Goal: Task Accomplishment & Management: Complete application form

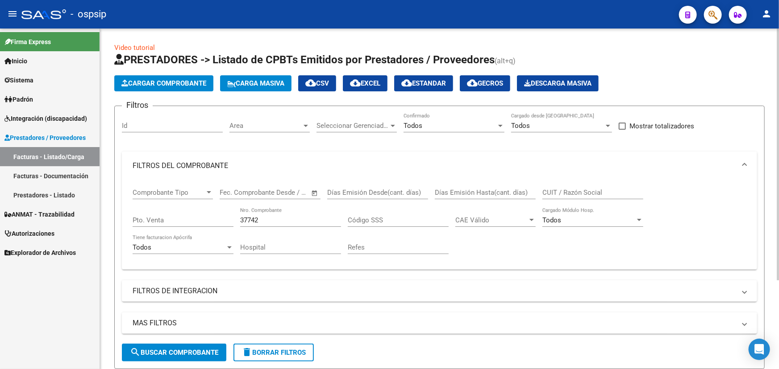
scroll to position [120, 0]
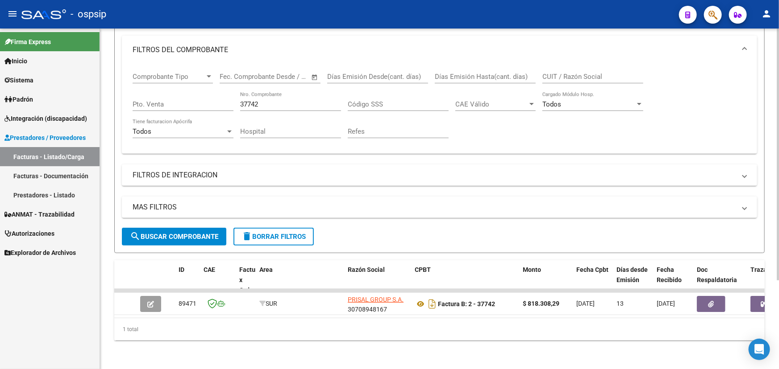
click at [572, 336] on div "1 total" at bounding box center [439, 330] width 650 height 22
click at [261, 100] on input "37742" at bounding box center [290, 104] width 101 height 8
click at [251, 100] on input "37742" at bounding box center [290, 104] width 101 height 8
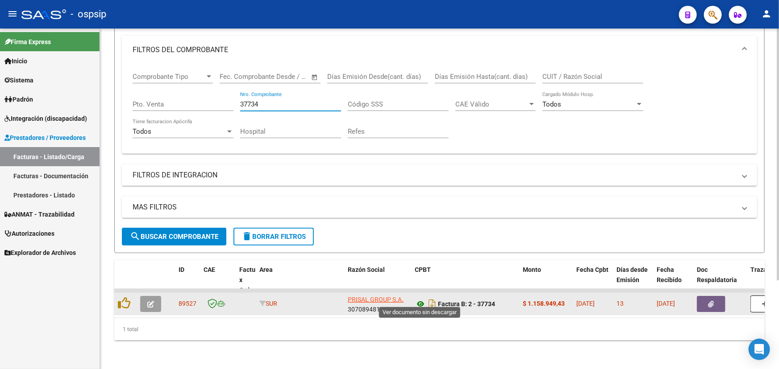
type input "37734"
click at [420, 299] on icon at bounding box center [420, 304] width 12 height 11
click at [145, 297] on button "button" at bounding box center [150, 304] width 21 height 16
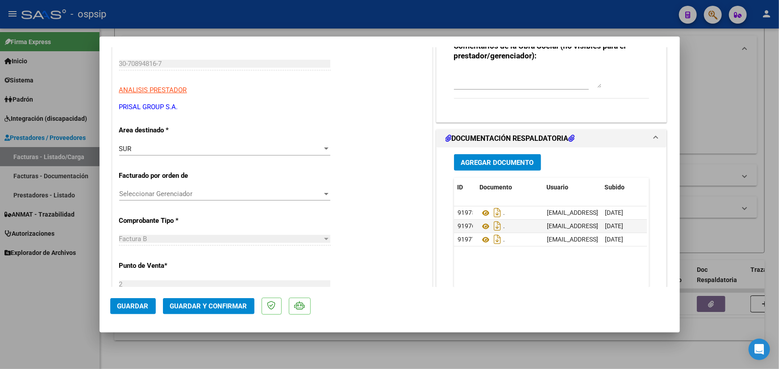
scroll to position [0, 0]
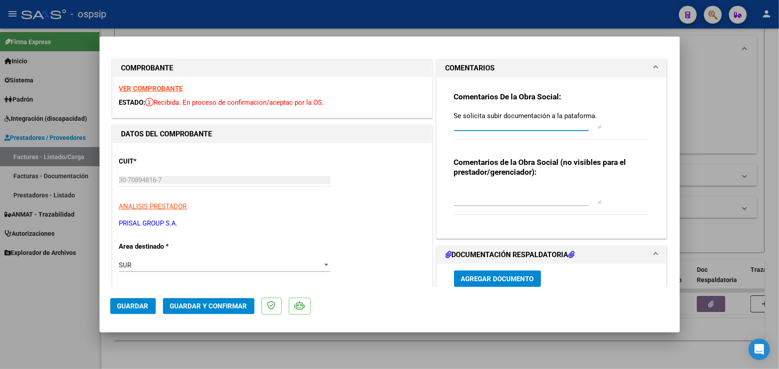
click at [455, 116] on textarea "Se solicita subir documentación a la pataforma." at bounding box center [527, 120] width 147 height 18
click at [454, 116] on textarea "Se solicita subir documentación a la pataforma." at bounding box center [527, 120] width 147 height 18
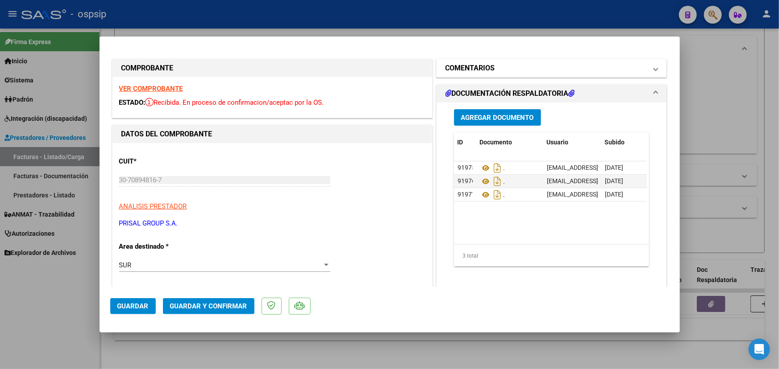
click at [503, 67] on mat-panel-title "COMENTARIOS" at bounding box center [546, 68] width 202 height 11
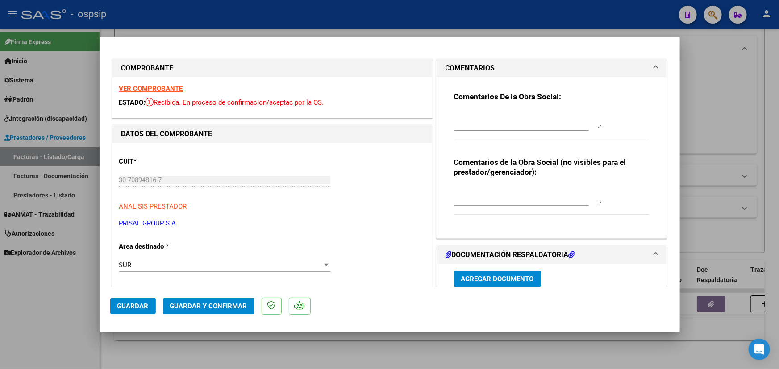
type input "$ 0,00"
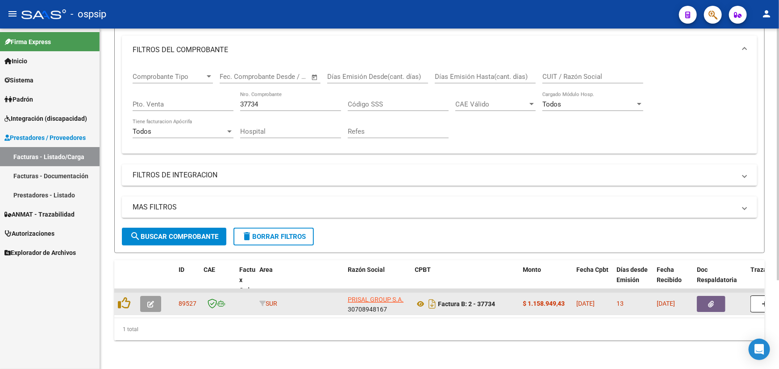
click at [152, 296] on button "button" at bounding box center [150, 304] width 21 height 16
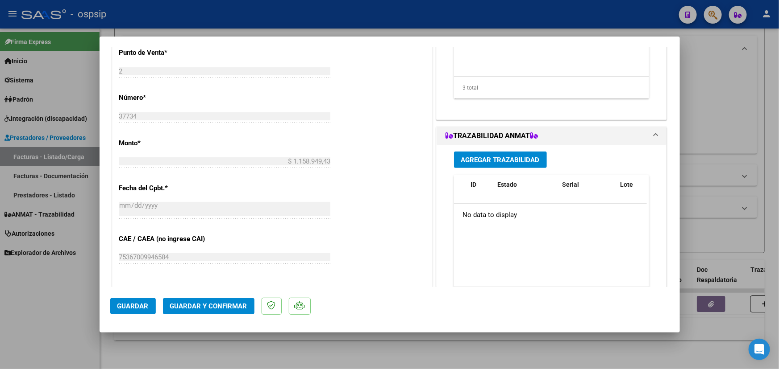
scroll to position [365, 0]
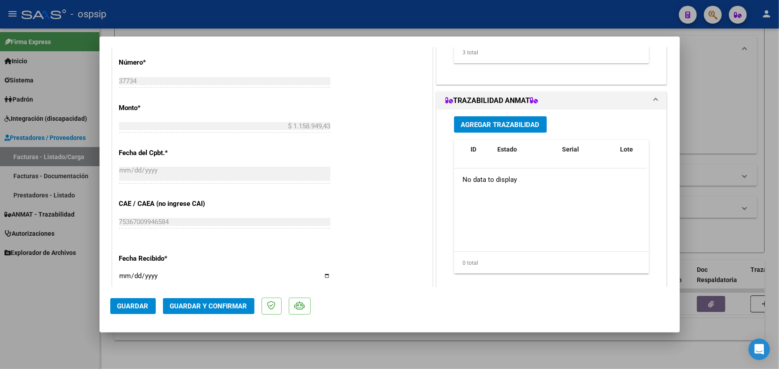
click at [490, 125] on span "Agregar Trazabilidad" at bounding box center [500, 125] width 79 height 8
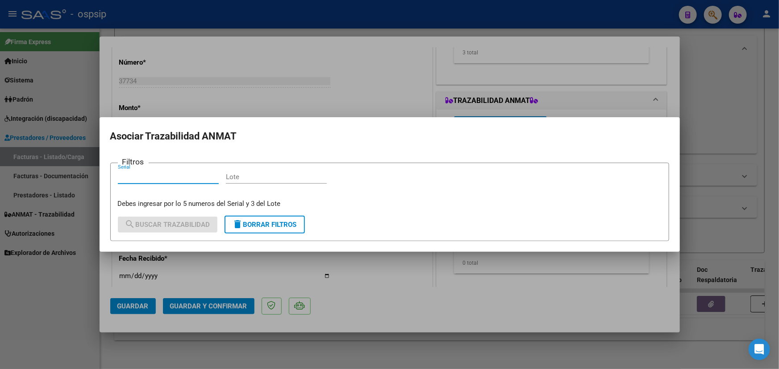
paste input "111754FK533FTE"
type input "111754FK533FTE"
paste input "5F0066A"
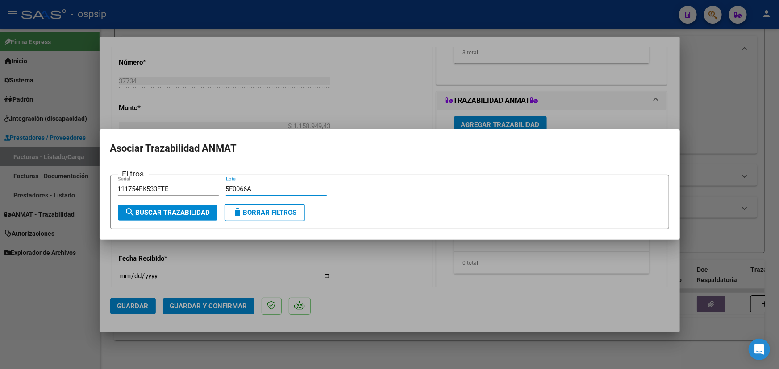
type input "5F0066A"
click at [182, 211] on span "search Buscar Trazabilidad" at bounding box center [167, 213] width 85 height 8
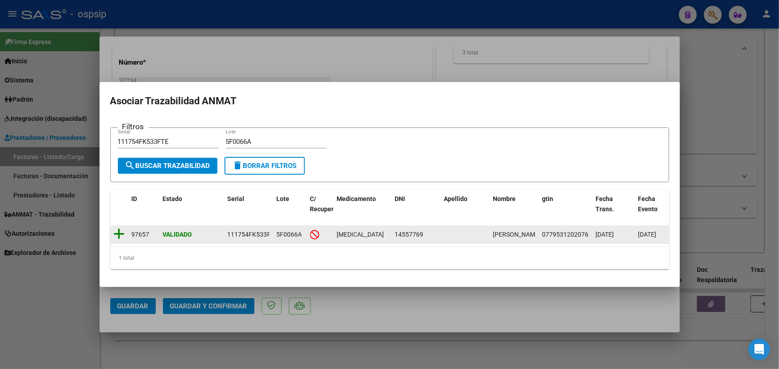
drag, startPoint x: 119, startPoint y: 233, endPoint x: 124, endPoint y: 247, distance: 15.0
click at [118, 233] on icon at bounding box center [119, 234] width 11 height 12
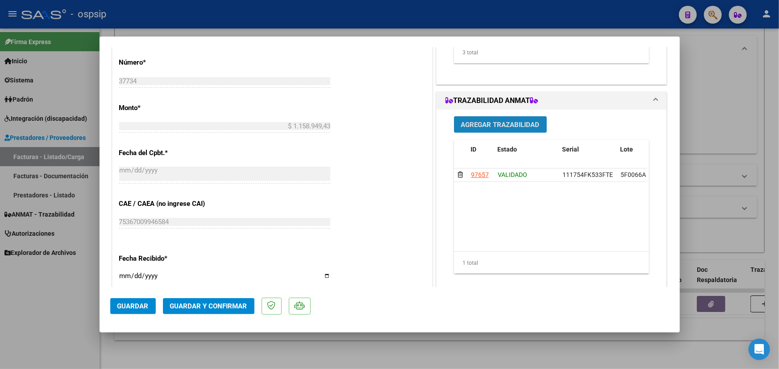
click at [488, 121] on span "Agregar Trazabilidad" at bounding box center [500, 125] width 79 height 8
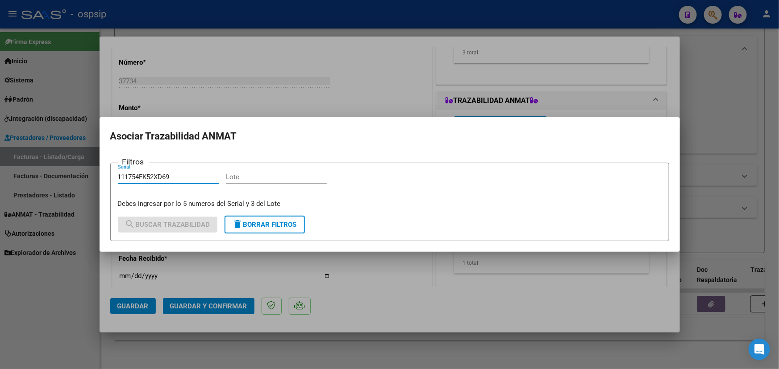
type input "111754FK52XD69"
paste input "5F0066A"
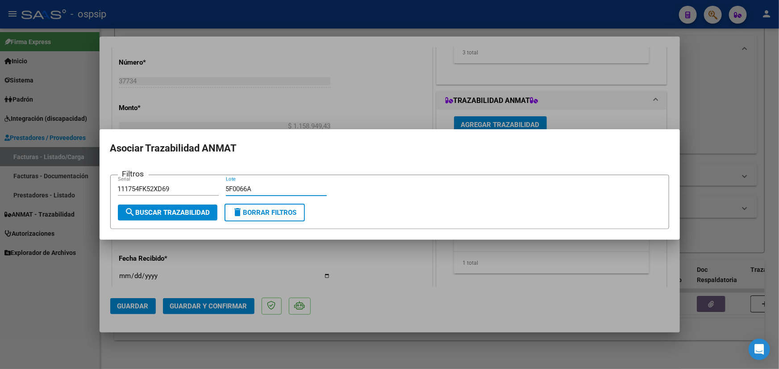
type input "5F0066A"
click at [174, 214] on span "search Buscar Trazabilidad" at bounding box center [167, 213] width 85 height 8
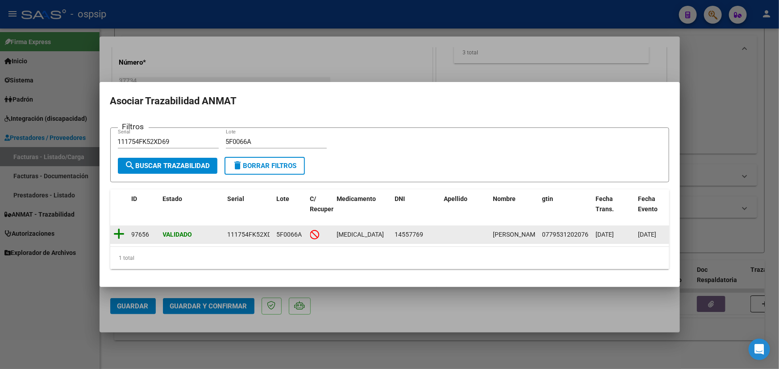
click at [117, 230] on icon at bounding box center [119, 234] width 11 height 12
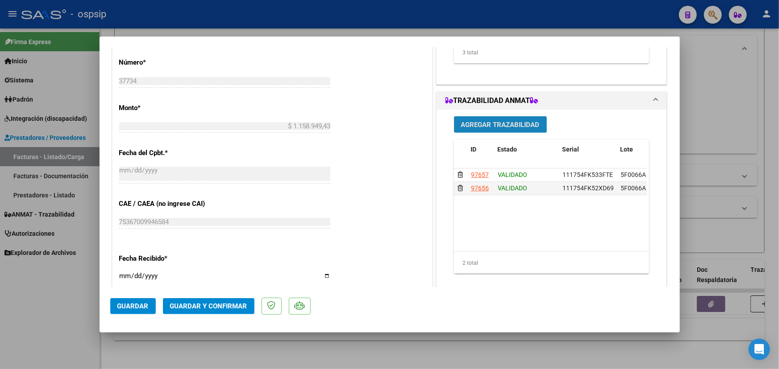
click at [483, 121] on span "Agregar Trazabilidad" at bounding box center [500, 125] width 79 height 8
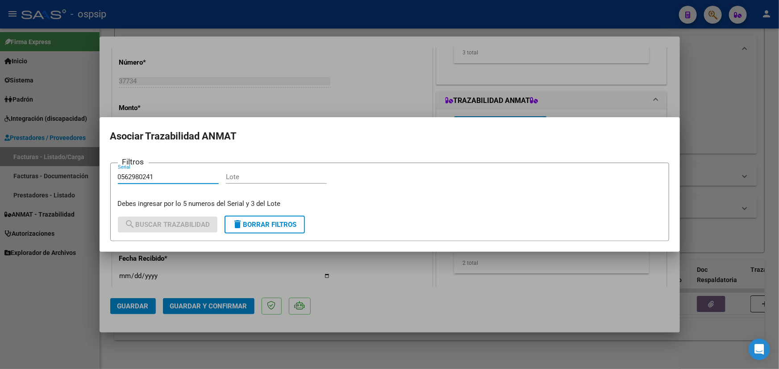
type input "0562980241"
paste input "RT6GP48"
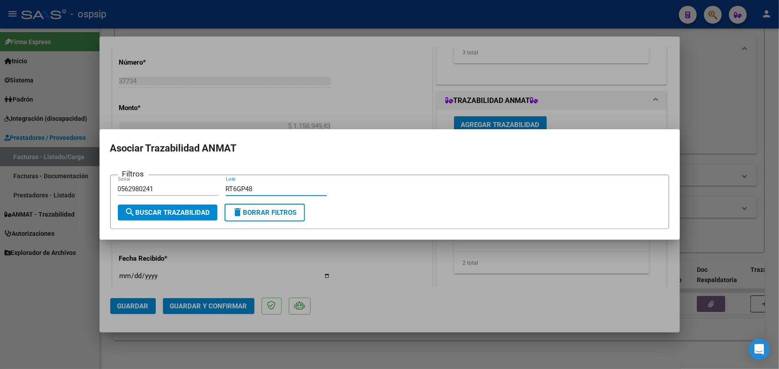
type input "RT6GP48"
click at [179, 220] on button "search Buscar Trazabilidad" at bounding box center [167, 213] width 99 height 16
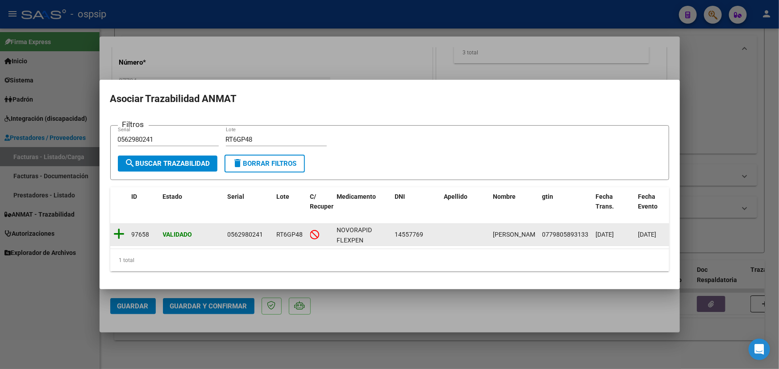
click at [121, 228] on icon at bounding box center [119, 234] width 11 height 12
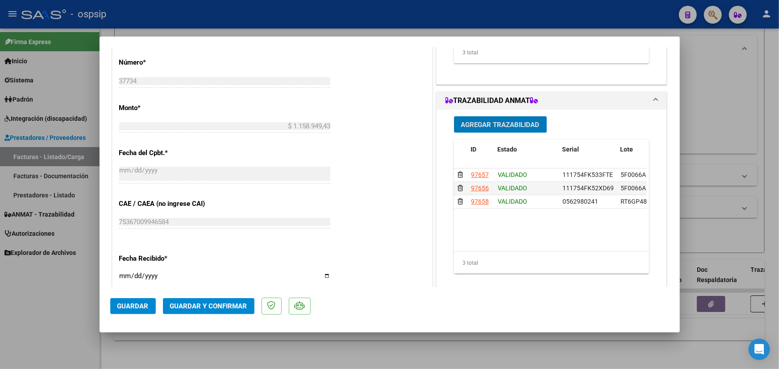
click at [235, 307] on span "Guardar y Confirmar" at bounding box center [208, 306] width 77 height 8
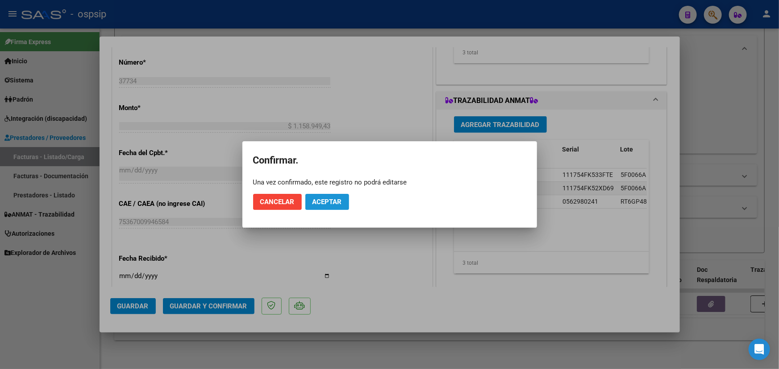
click at [325, 201] on span "Aceptar" at bounding box center [326, 202] width 29 height 8
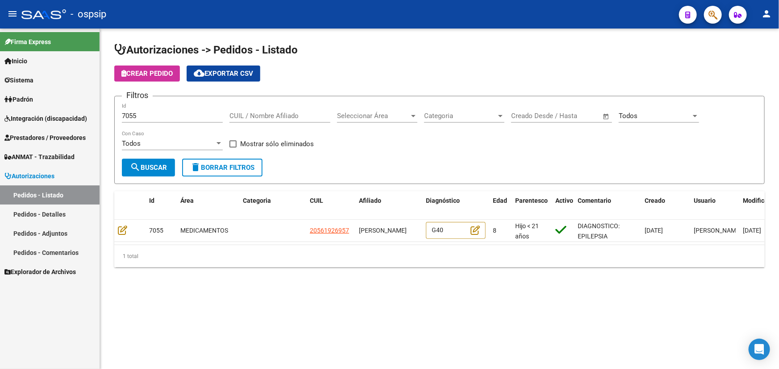
click at [46, 153] on span "ANMAT - Trazabilidad" at bounding box center [39, 157] width 70 height 10
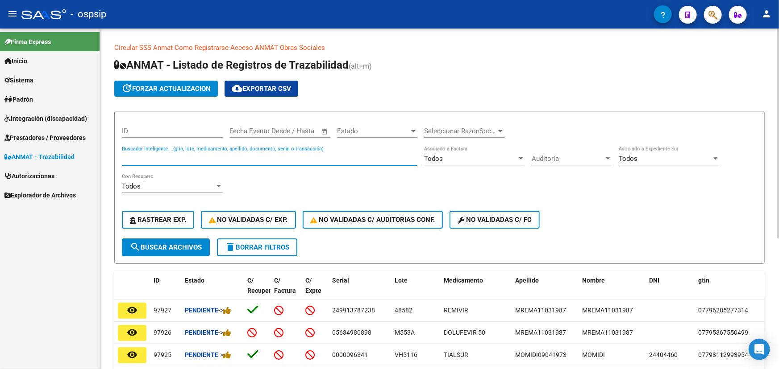
paste input "111754FK533FTE"
click at [176, 244] on span "search Buscar Archivos" at bounding box center [166, 248] width 72 height 8
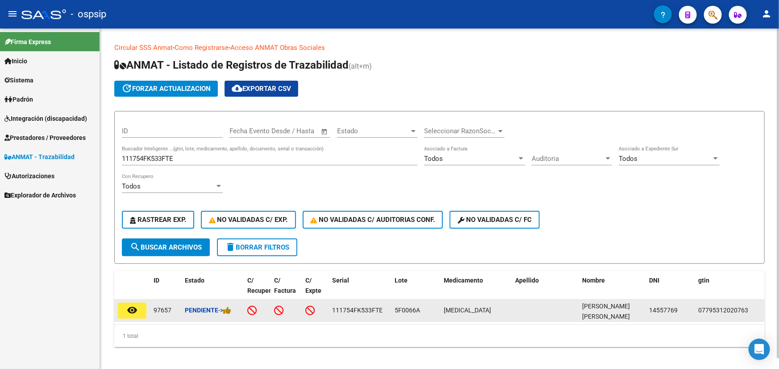
click at [233, 310] on div "Pendiente ->" at bounding box center [212, 311] width 55 height 10
click at [227, 310] on icon at bounding box center [227, 311] width 8 height 8
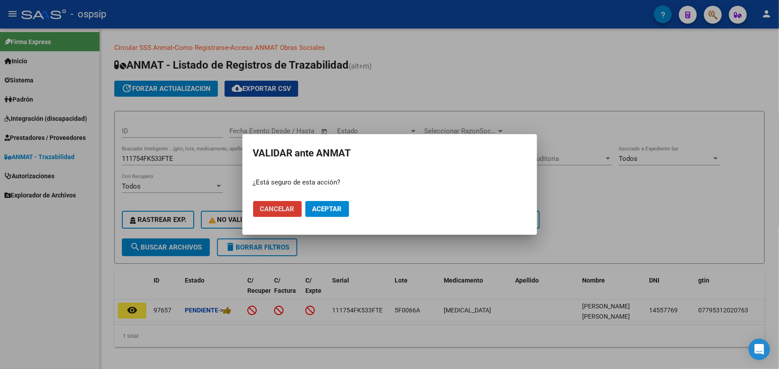
click at [322, 209] on span "Aceptar" at bounding box center [326, 209] width 29 height 8
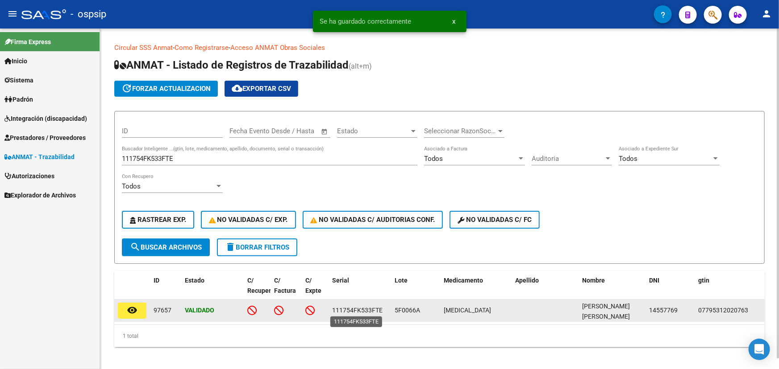
click at [357, 308] on span "111754FK533FTE" at bounding box center [357, 310] width 50 height 7
copy span "111754FK533FTE"
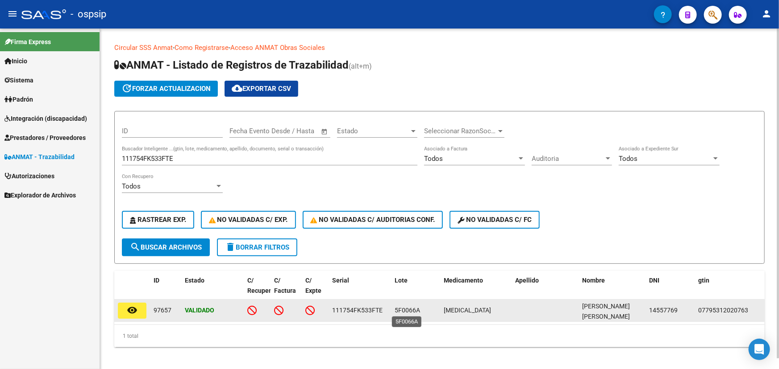
click at [406, 310] on span "5F0066A" at bounding box center [406, 310] width 25 height 7
copy span "5F0066A"
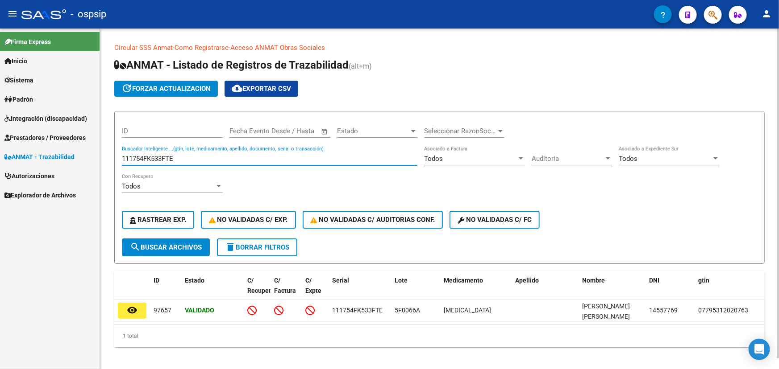
click at [140, 156] on input "111754FK533FTE" at bounding box center [269, 159] width 295 height 8
paste input "2XD69"
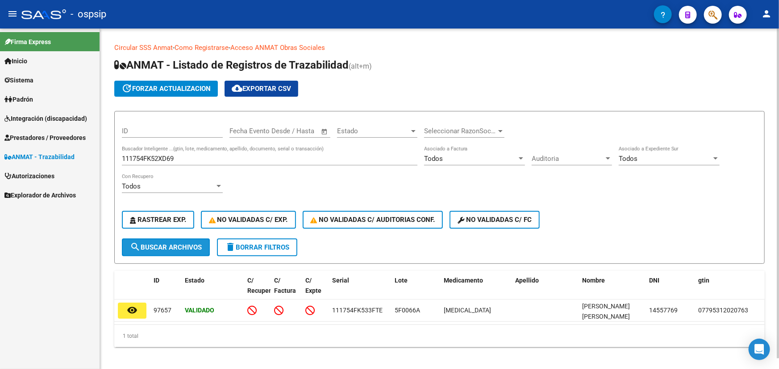
click at [158, 253] on button "search Buscar Archivos" at bounding box center [166, 248] width 88 height 18
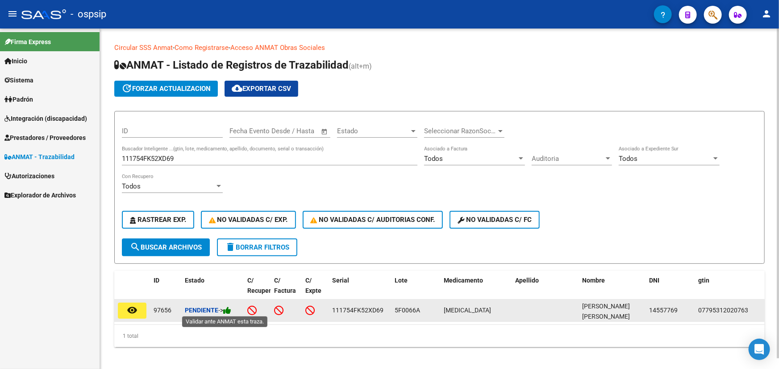
click at [230, 308] on icon at bounding box center [227, 311] width 8 height 8
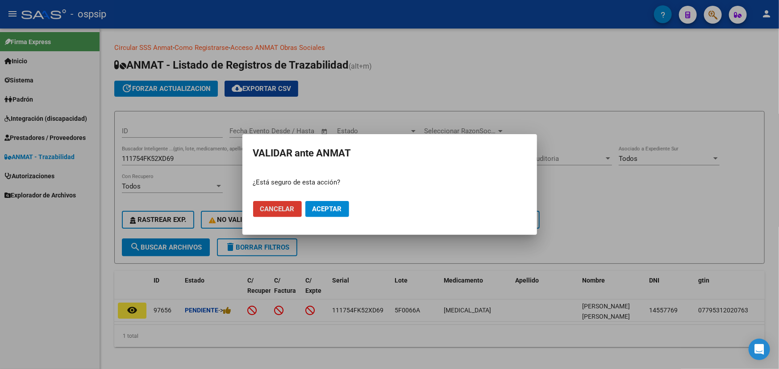
drag, startPoint x: 319, startPoint y: 209, endPoint x: 316, endPoint y: 215, distance: 7.0
click at [319, 209] on span "Aceptar" at bounding box center [326, 209] width 29 height 8
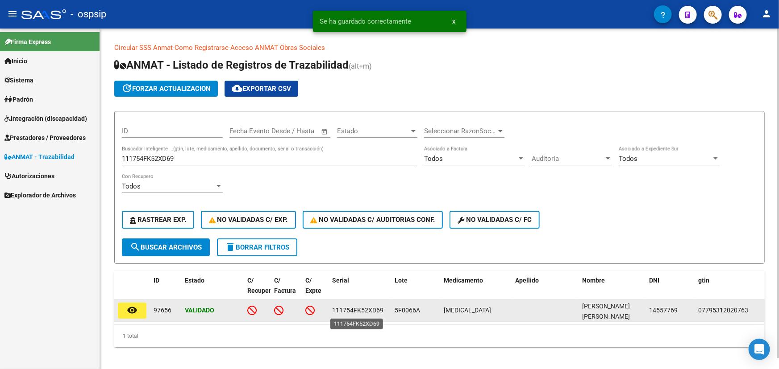
click at [363, 307] on span "111754FK52XD69" at bounding box center [357, 310] width 51 height 7
copy span "111754FK52XD69"
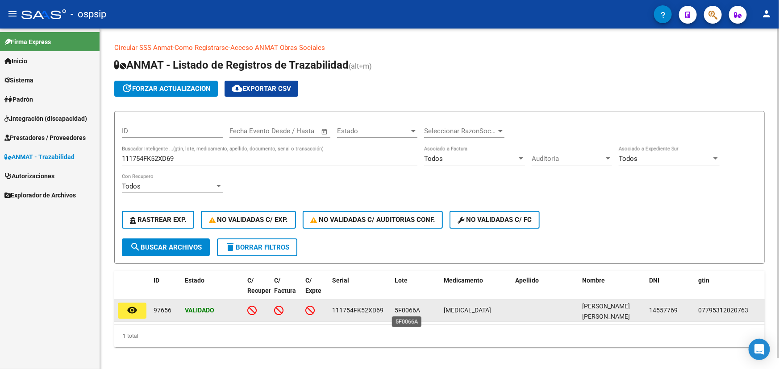
click at [413, 312] on span "5F0066A" at bounding box center [406, 310] width 25 height 7
drag, startPoint x: 413, startPoint y: 311, endPoint x: 403, endPoint y: 307, distance: 10.8
click at [403, 307] on span "5F0066A" at bounding box center [406, 310] width 25 height 7
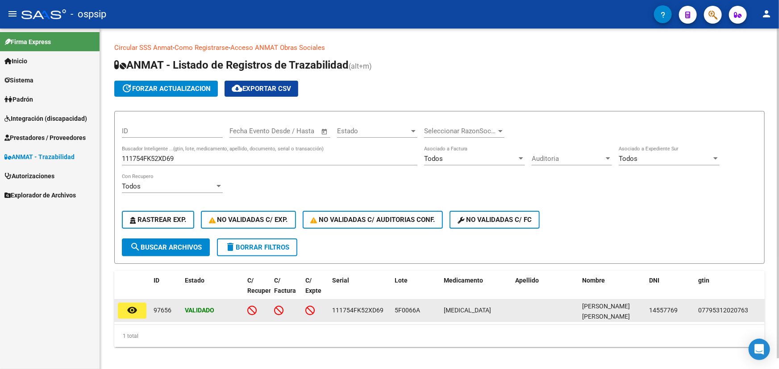
copy span "5F0066A"
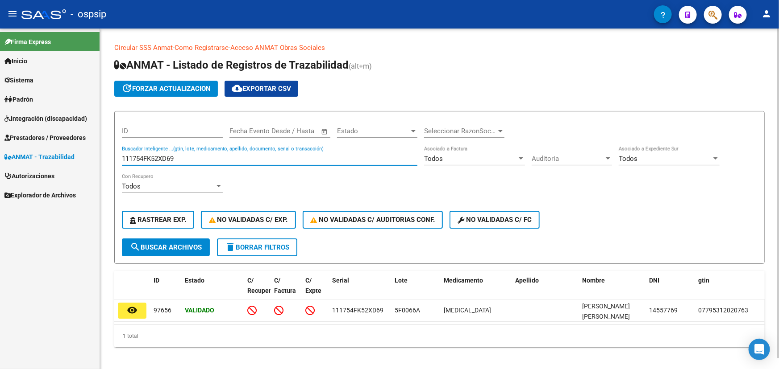
click at [152, 156] on input "111754FK52XD69" at bounding box center [269, 159] width 295 height 8
paste input "0562980241"
type input "0562980241"
click at [174, 250] on span "search Buscar Archivos" at bounding box center [166, 248] width 72 height 8
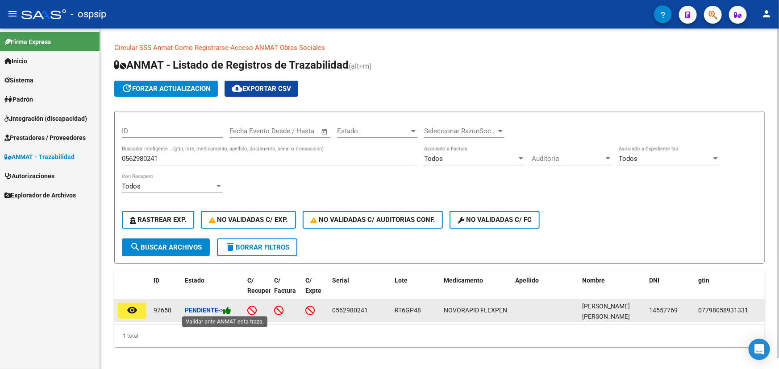
click at [231, 307] on icon at bounding box center [227, 311] width 8 height 8
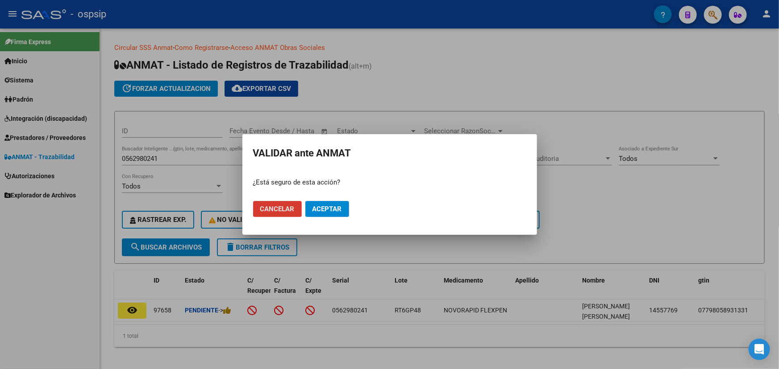
click at [338, 205] on span "Aceptar" at bounding box center [326, 209] width 29 height 8
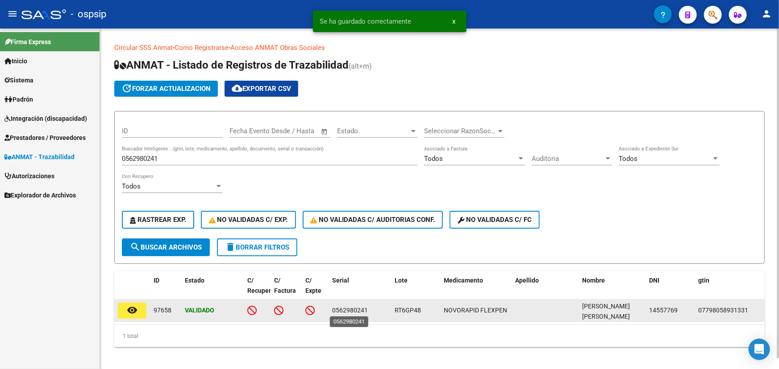
click at [352, 307] on span "0562980241" at bounding box center [350, 310] width 36 height 7
copy span "0562980241"
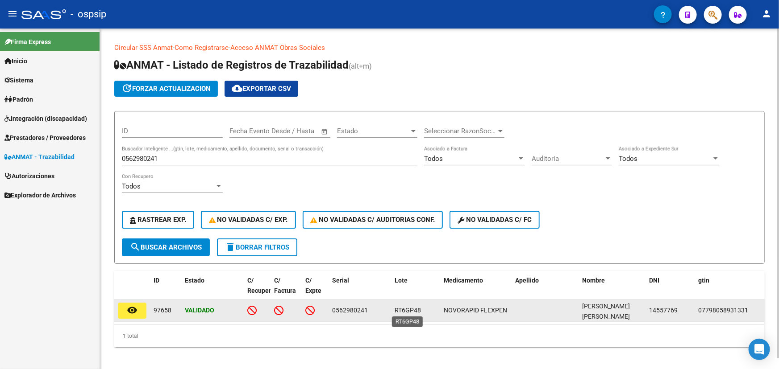
click at [411, 308] on span "RT6GP48" at bounding box center [407, 310] width 26 height 7
copy span "RT6GP48"
